Goal: Task Accomplishment & Management: Manage account settings

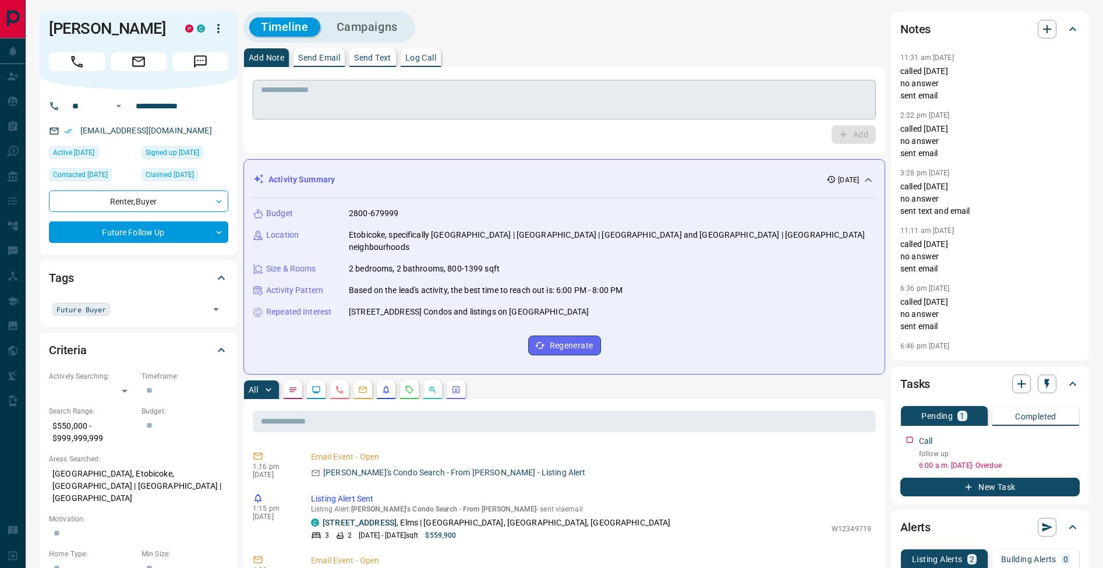
click at [491, 94] on textarea at bounding box center [564, 100] width 607 height 30
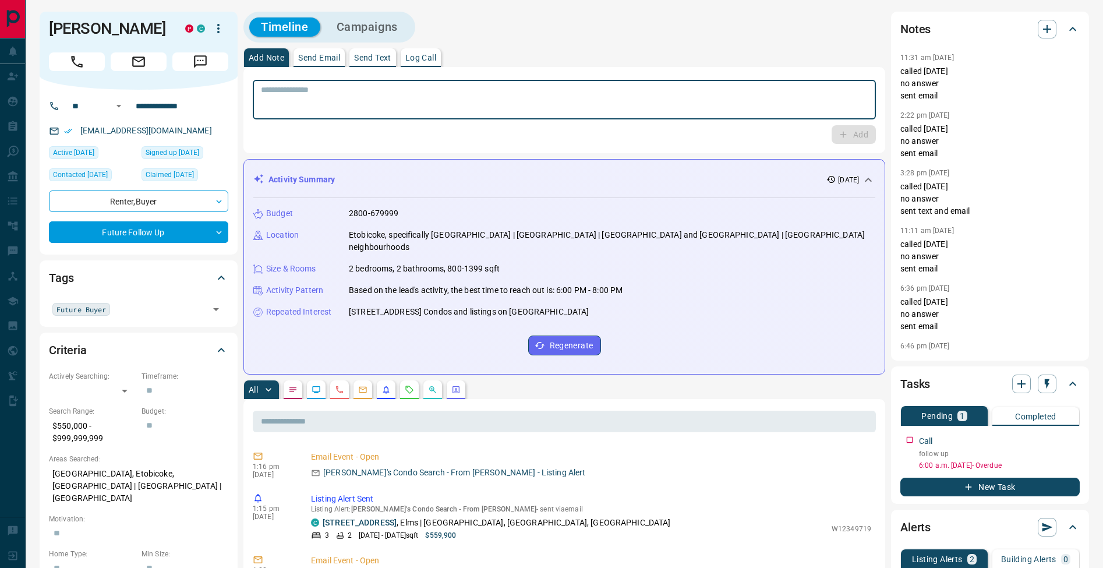
click at [436, 58] on p "Log Call" at bounding box center [420, 58] width 31 height 8
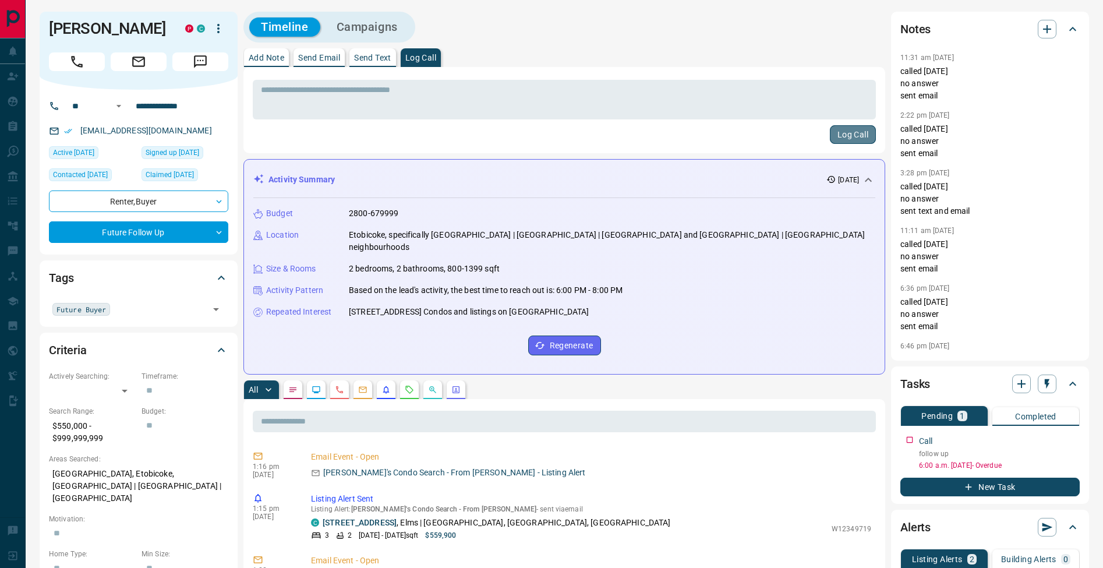
click at [856, 129] on button "Log Call" at bounding box center [853, 134] width 46 height 19
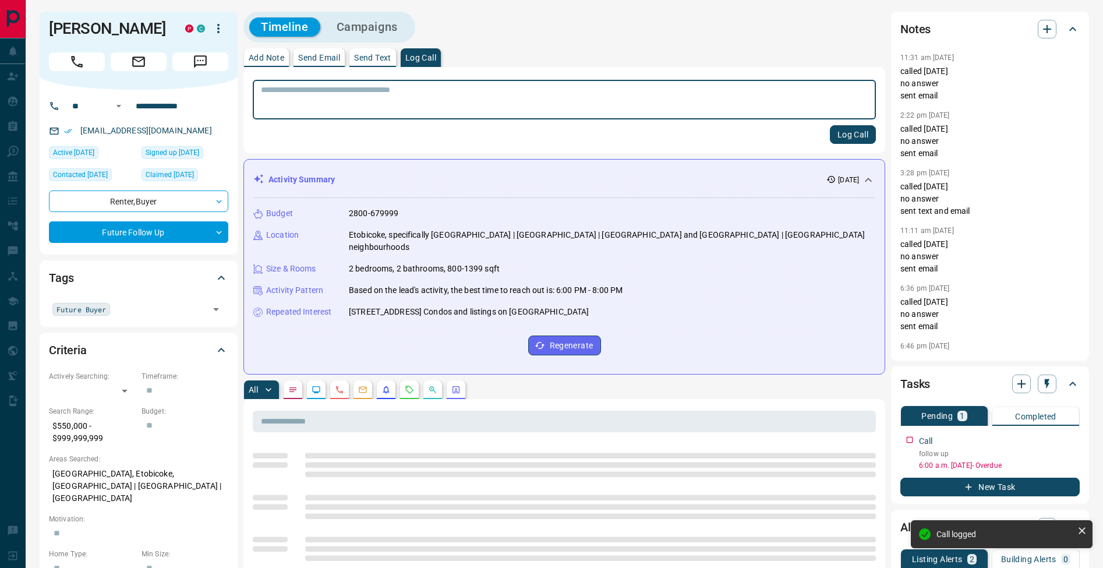
click at [273, 62] on p "Add Note" at bounding box center [267, 58] width 36 height 8
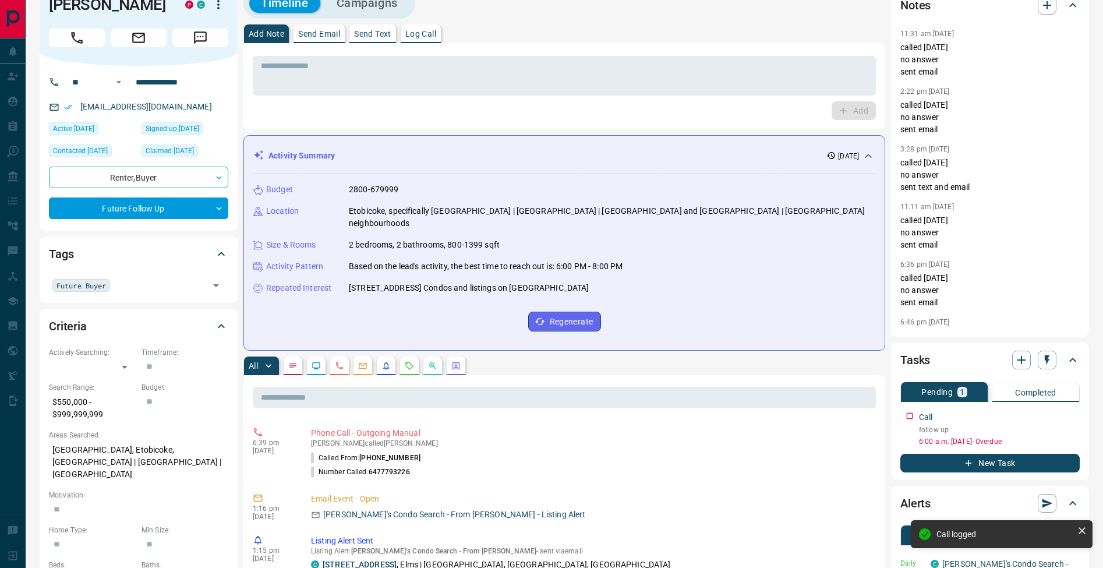
scroll to position [103, 0]
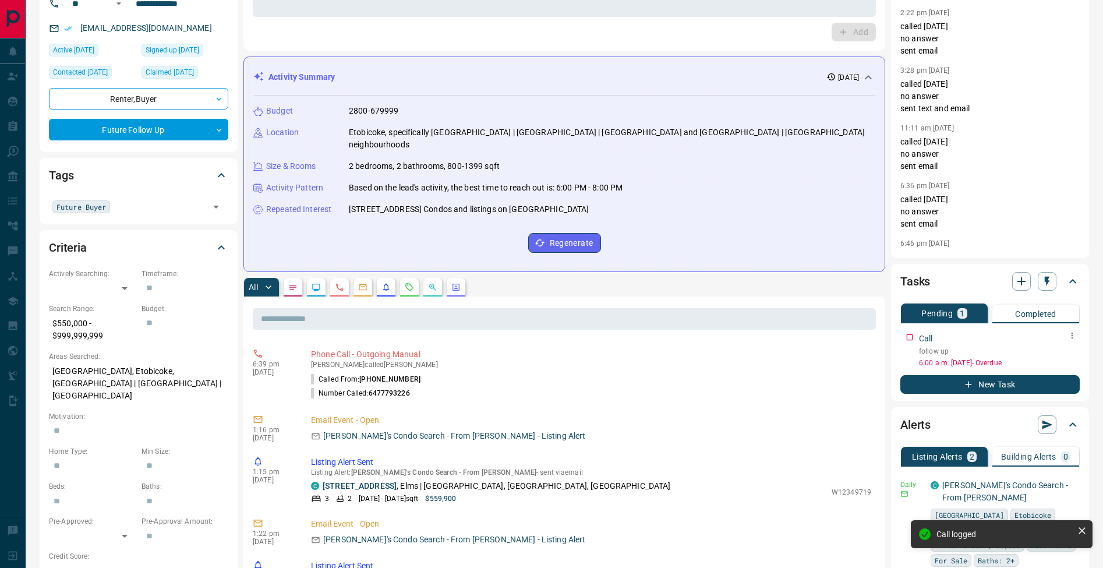
click at [1072, 340] on button "button" at bounding box center [1072, 335] width 15 height 15
click at [1066, 354] on li "Edit" at bounding box center [1053, 357] width 51 height 17
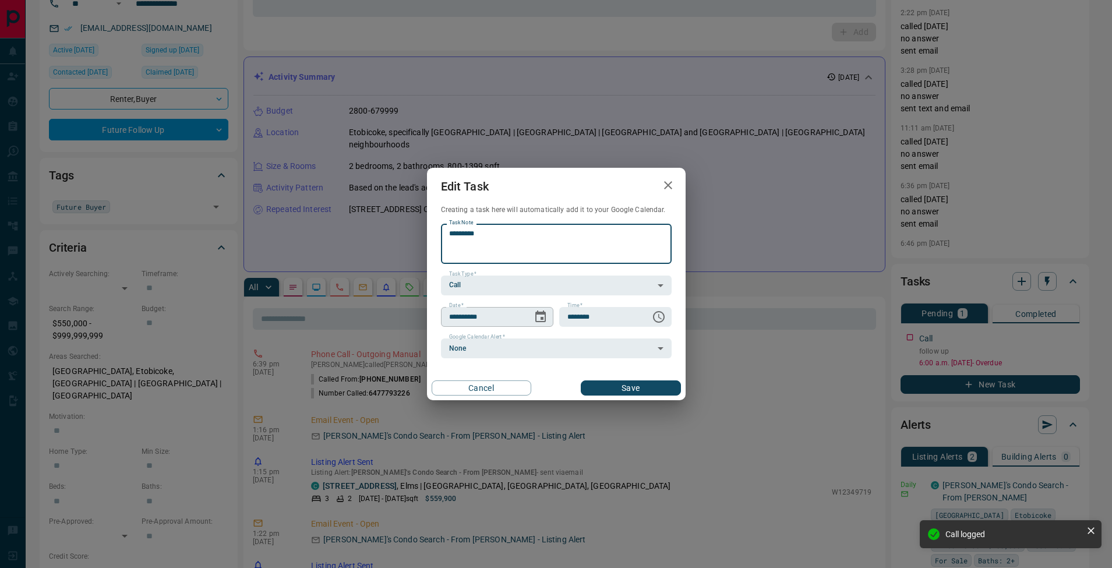
click at [538, 315] on icon "Choose date, selected date is Aug 14, 2025" at bounding box center [541, 317] width 14 height 14
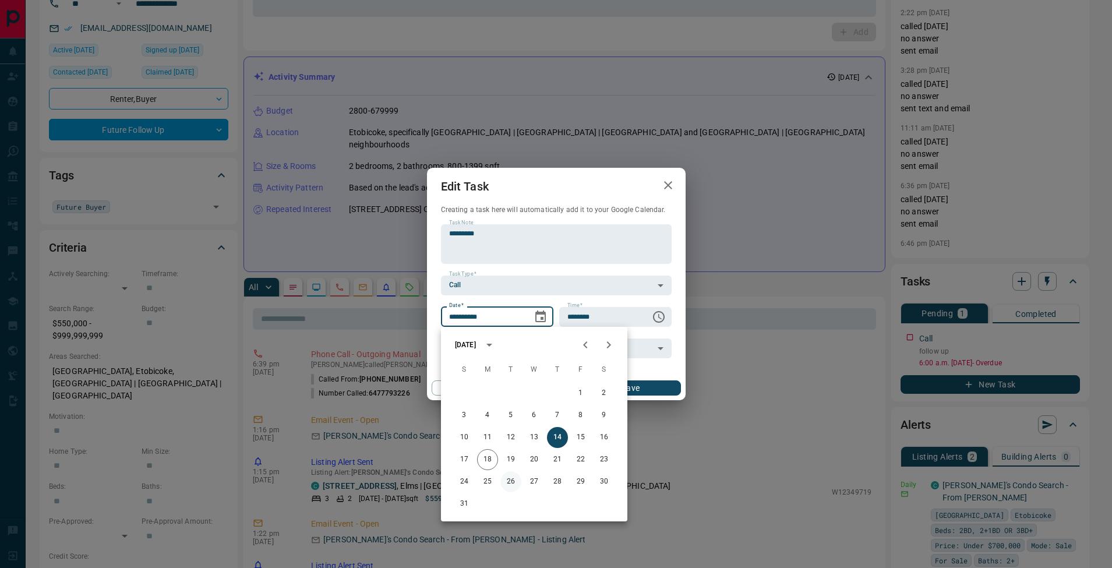
click at [512, 485] on button "26" at bounding box center [510, 481] width 21 height 21
type input "**********"
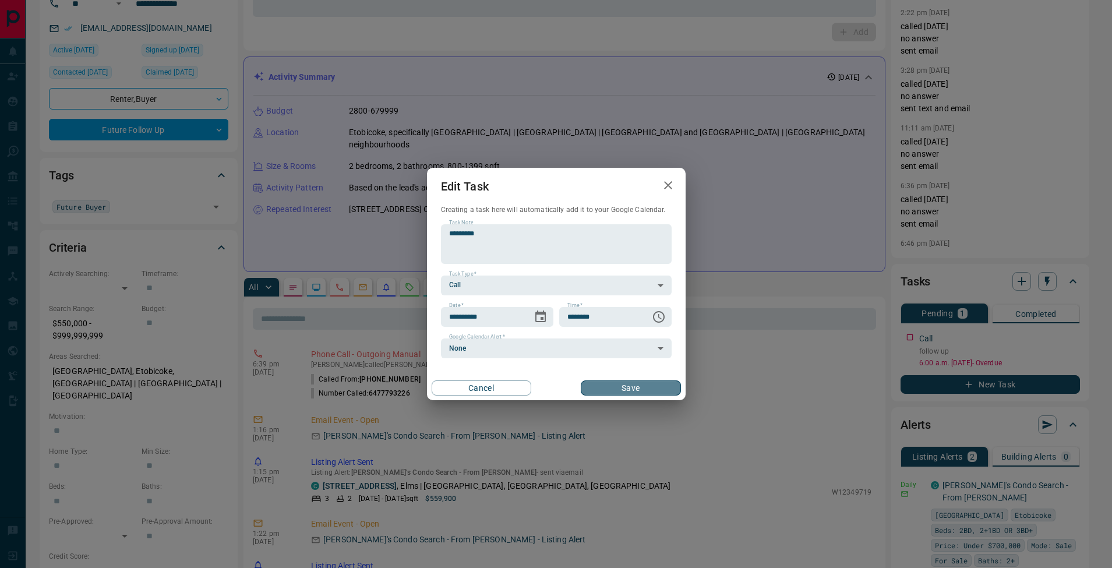
click at [627, 391] on button "Save" at bounding box center [631, 387] width 100 height 15
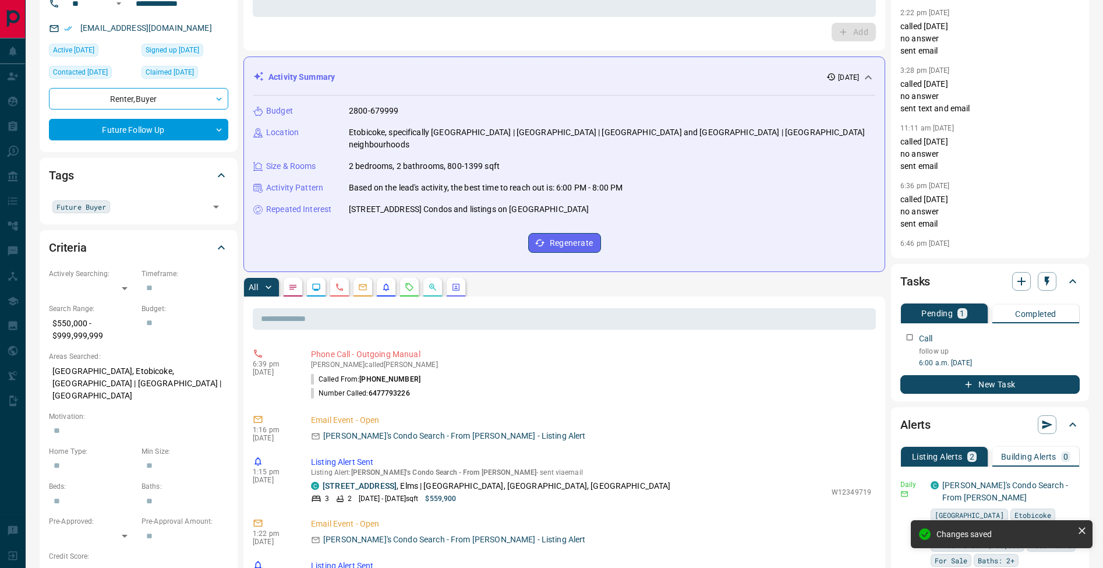
scroll to position [0, 0]
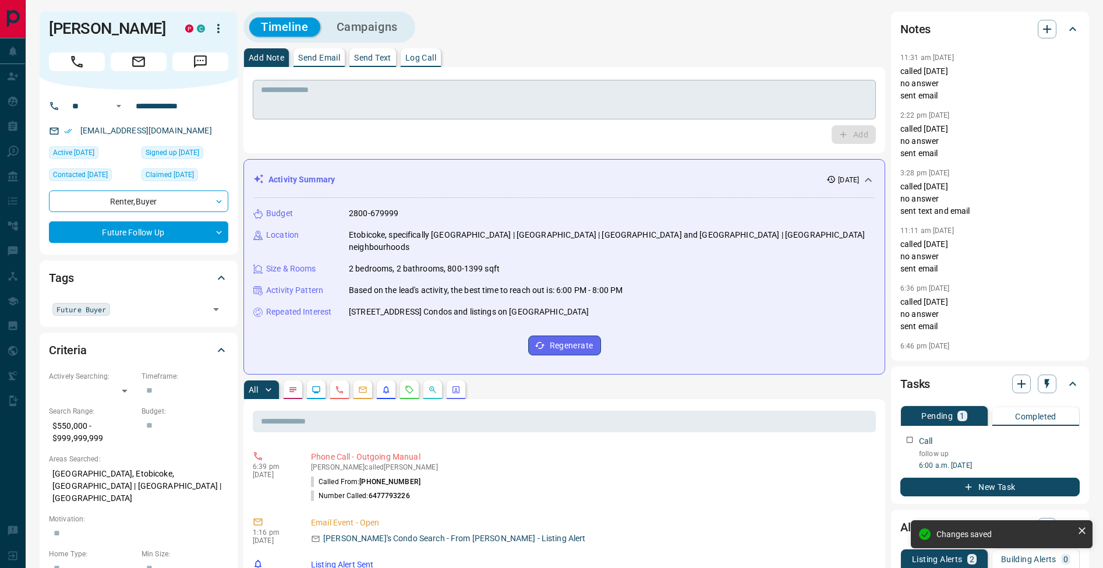
click at [398, 91] on textarea at bounding box center [564, 100] width 607 height 30
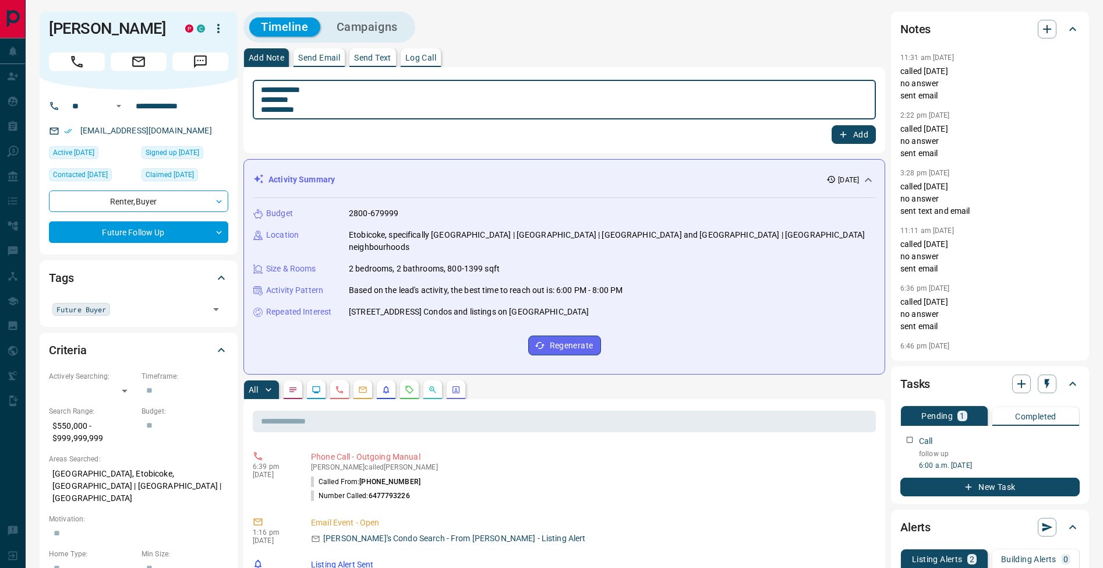
drag, startPoint x: 264, startPoint y: 100, endPoint x: 271, endPoint y: 110, distance: 12.0
click at [264, 100] on textarea "**********" at bounding box center [564, 100] width 607 height 30
type textarea "**********"
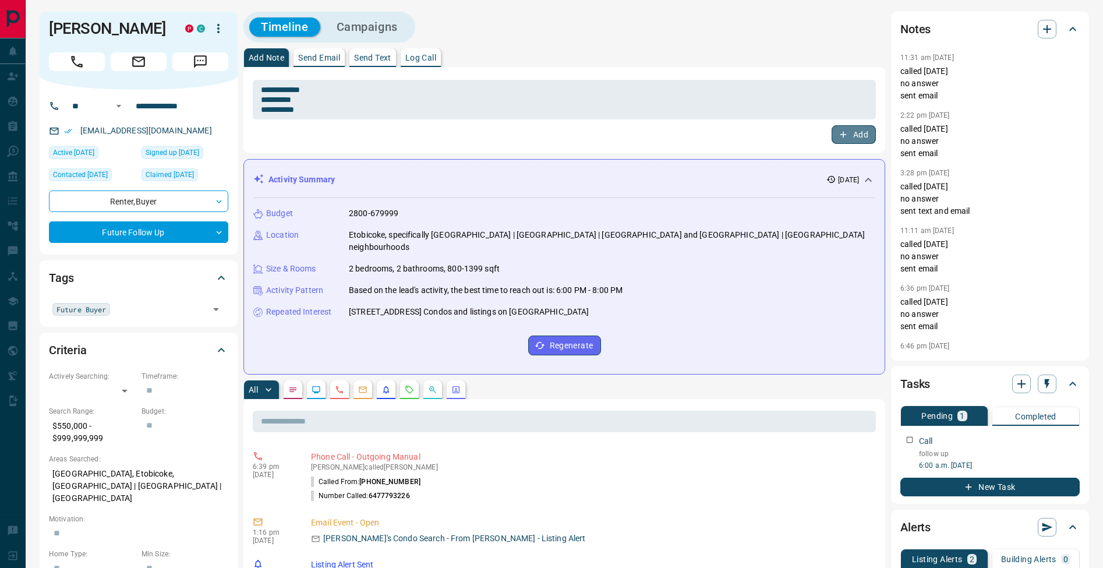
click at [842, 129] on button "Add" at bounding box center [854, 134] width 44 height 19
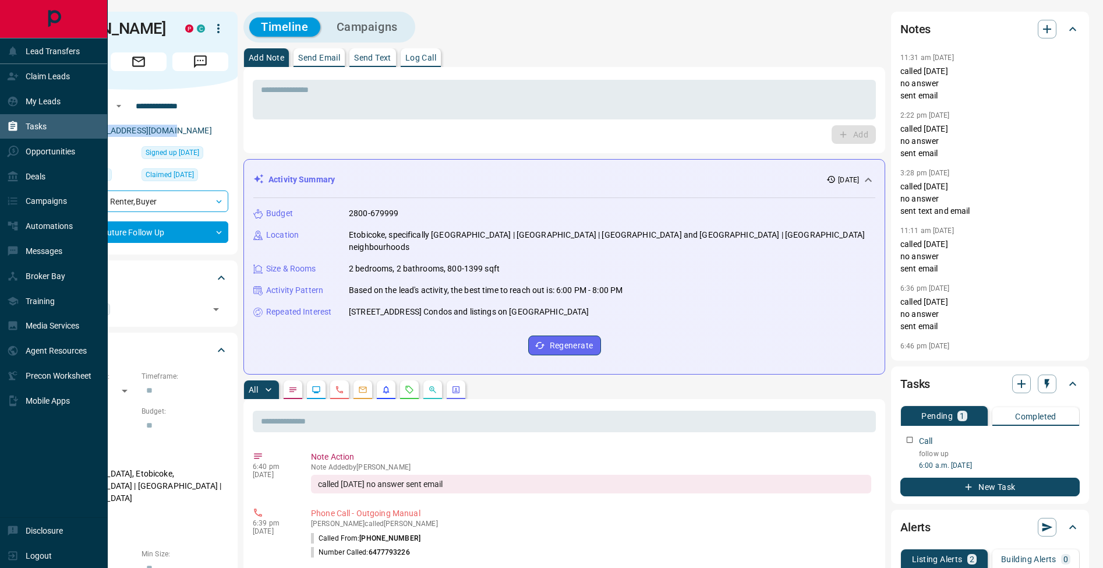
click at [3, 134] on div "Tasks" at bounding box center [54, 126] width 108 height 25
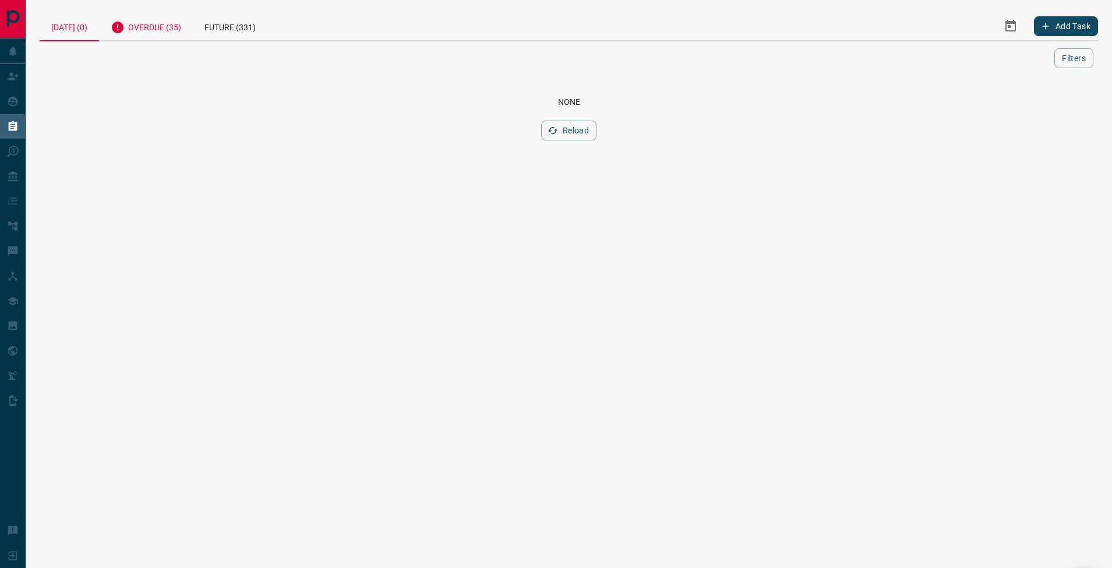
click at [150, 30] on div "Overdue (35)" at bounding box center [146, 26] width 94 height 29
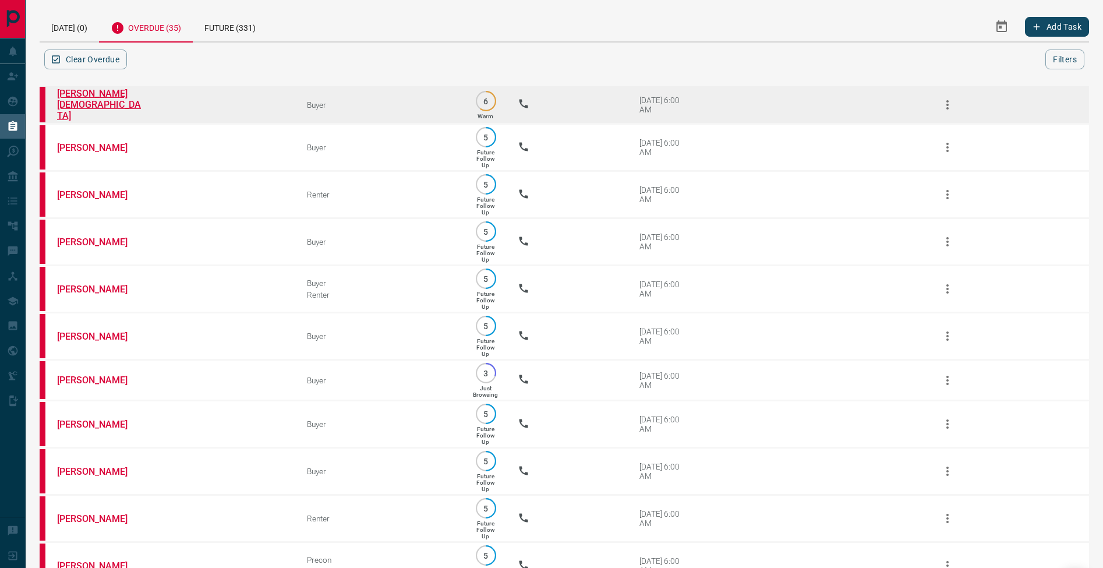
click at [103, 102] on link "[PERSON_NAME][DEMOGRAPHIC_DATA]" at bounding box center [100, 104] width 87 height 33
